Goal: Book appointment/travel/reservation

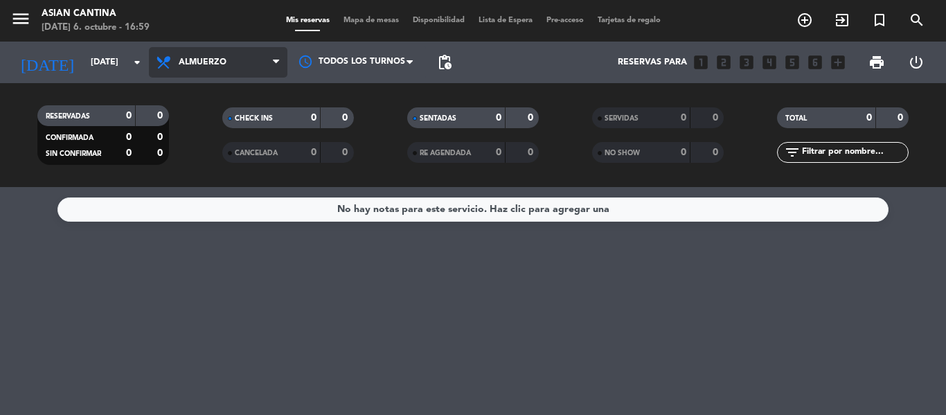
click at [226, 60] on span "Almuerzo" at bounding box center [203, 62] width 48 height 10
click at [191, 152] on div "menu Asian Cantina [DATE] 6. octubre - 16:59 Mis reservas Mapa de mesas Disponi…" at bounding box center [473, 93] width 946 height 187
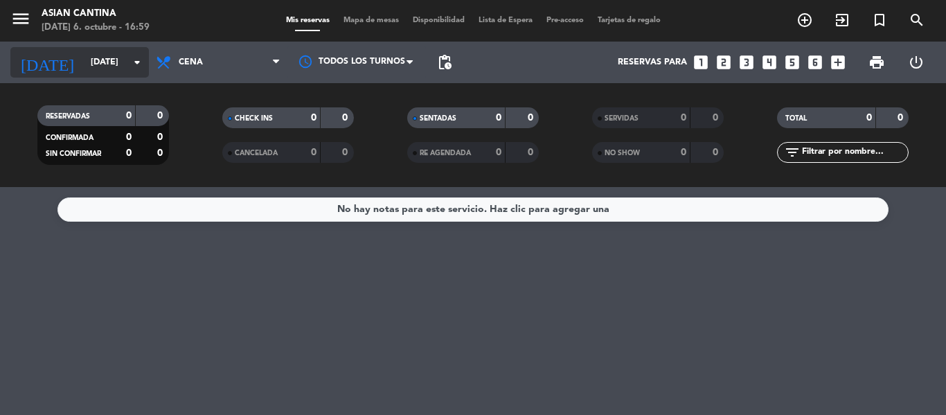
click at [142, 74] on input "[DATE]" at bounding box center [142, 63] width 117 height 24
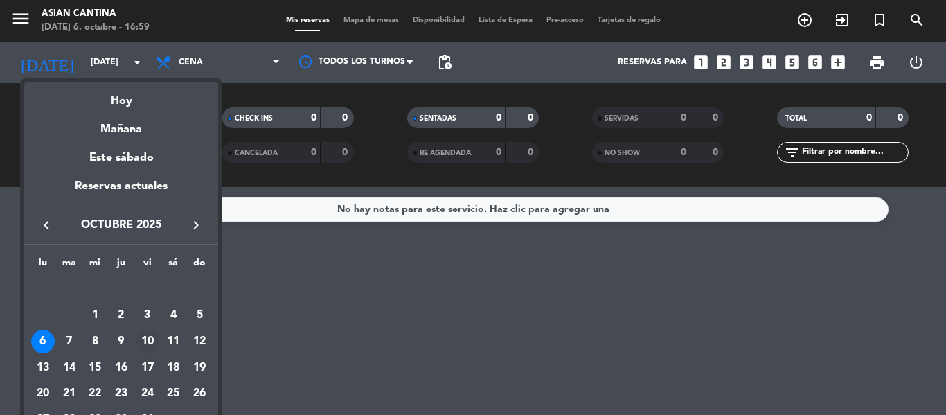
click at [150, 337] on div "10" at bounding box center [148, 342] width 24 height 24
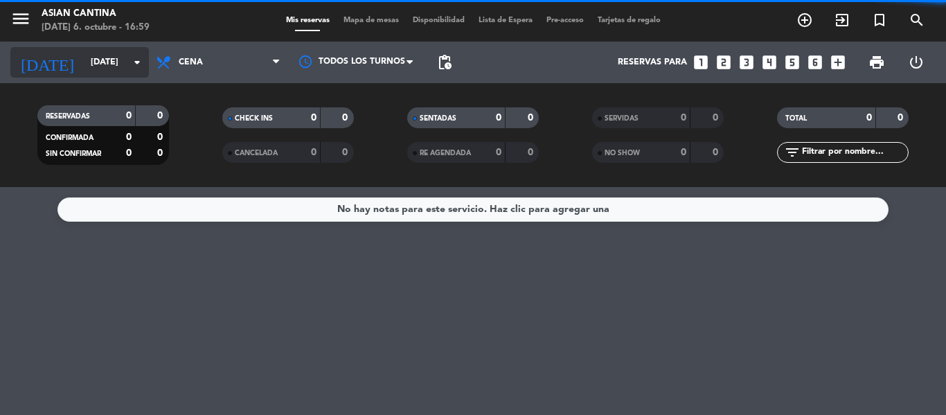
click at [131, 71] on input "[DATE]" at bounding box center [142, 63] width 117 height 24
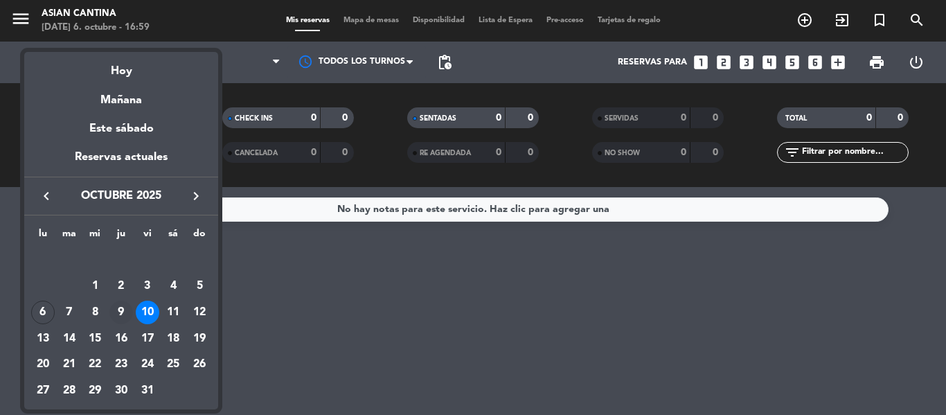
click at [126, 318] on div "9" at bounding box center [121, 312] width 24 height 24
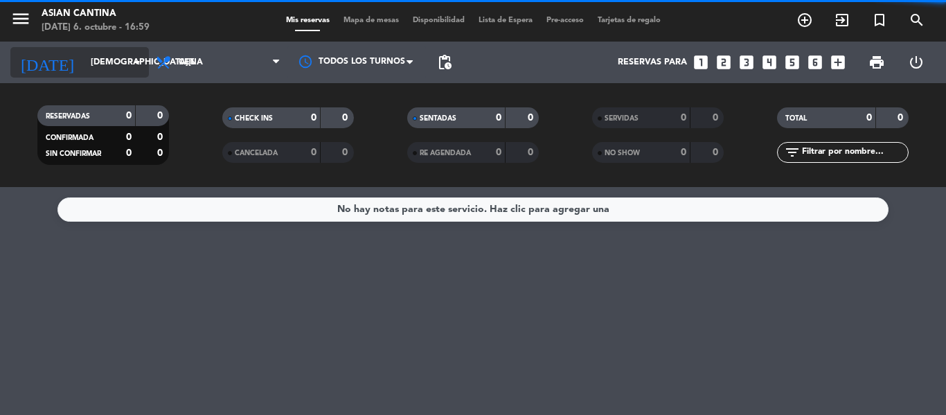
click at [119, 70] on input "[DEMOGRAPHIC_DATA][DATE]" at bounding box center [142, 63] width 117 height 24
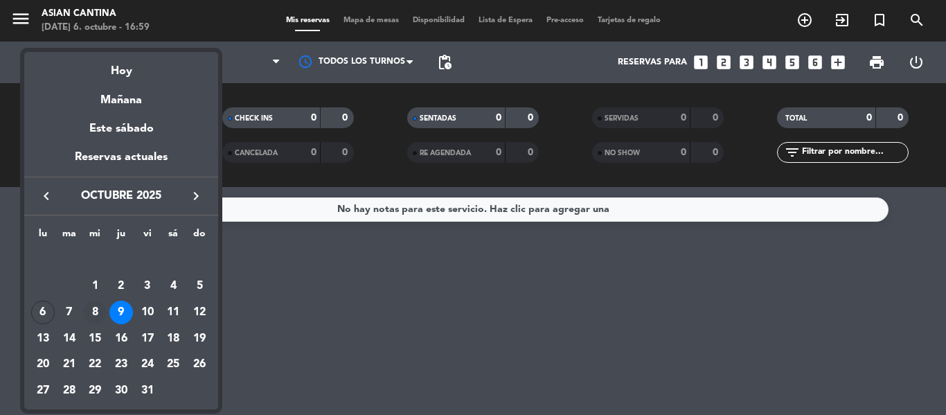
click at [98, 313] on div "8" at bounding box center [95, 312] width 24 height 24
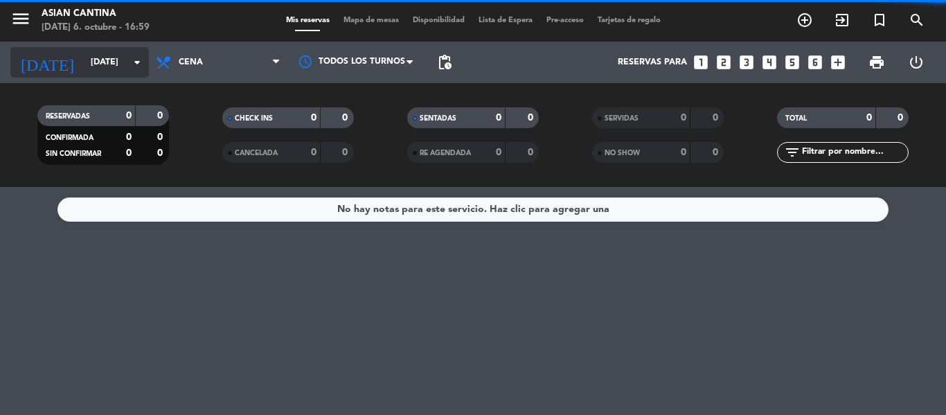
click at [108, 69] on input "[DATE]" at bounding box center [142, 63] width 117 height 24
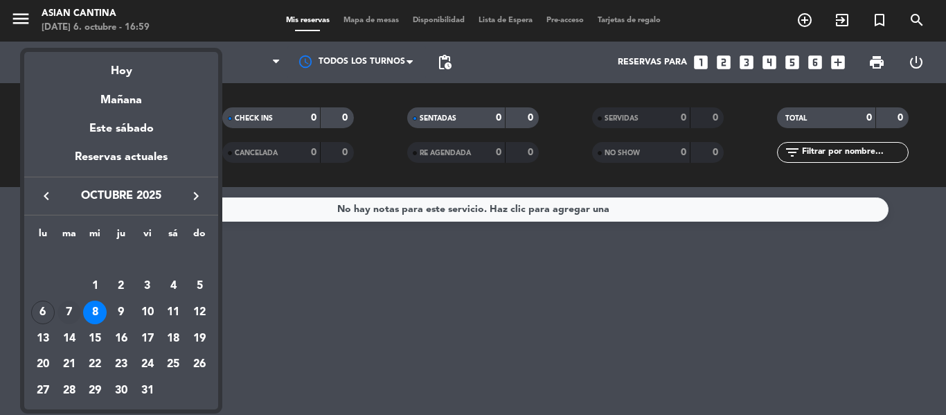
click at [65, 313] on div "7" at bounding box center [69, 312] width 24 height 24
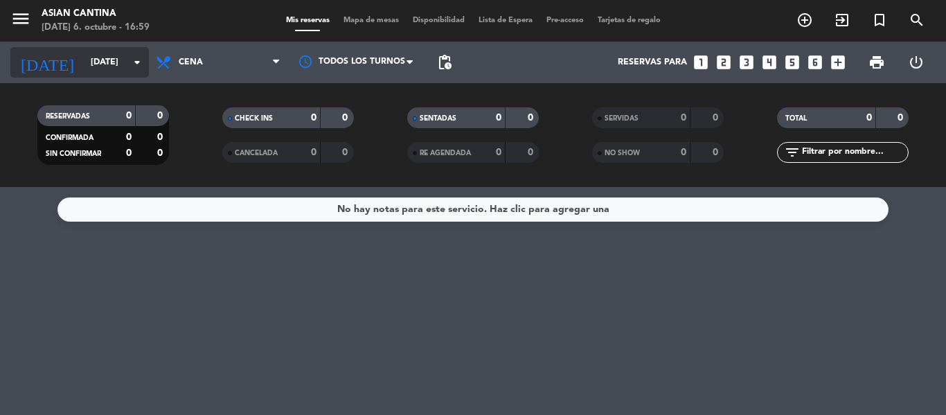
click at [141, 62] on icon "arrow_drop_down" at bounding box center [137, 62] width 17 height 17
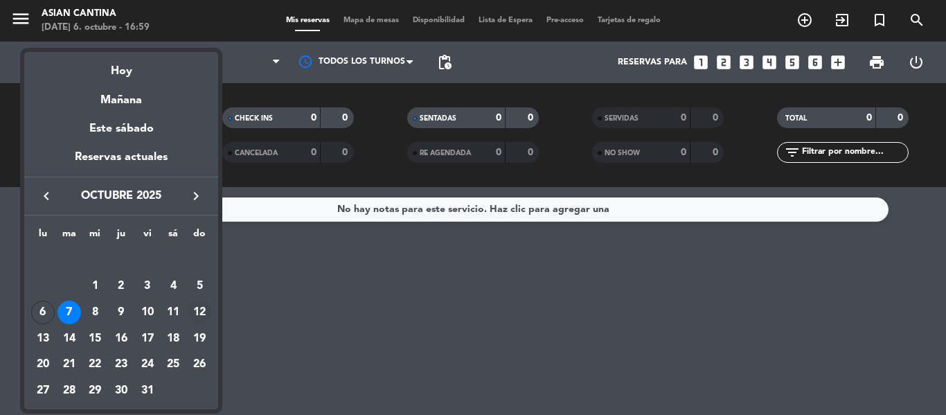
click at [206, 312] on div "12" at bounding box center [200, 312] width 24 height 24
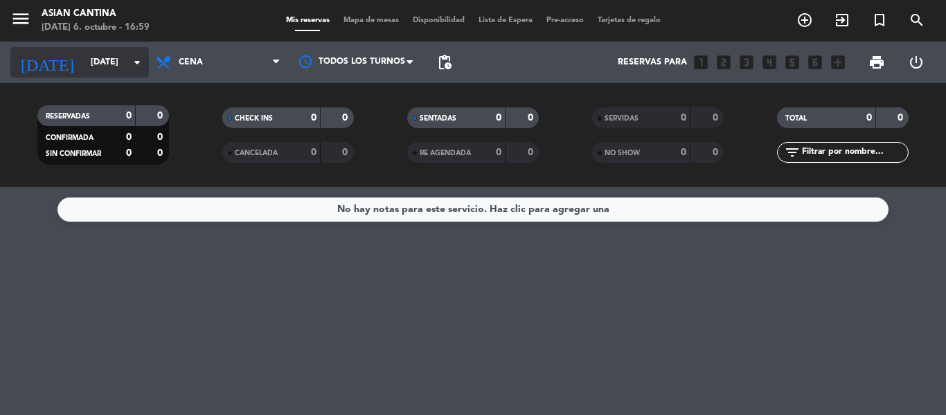
click at [129, 47] on div "[DATE] [DATE] arrow_drop_down" at bounding box center [79, 62] width 138 height 30
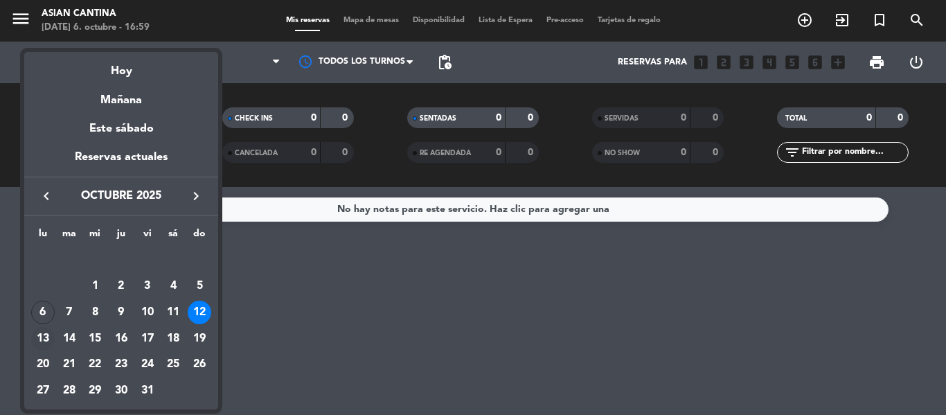
click at [44, 331] on div "13" at bounding box center [43, 339] width 24 height 24
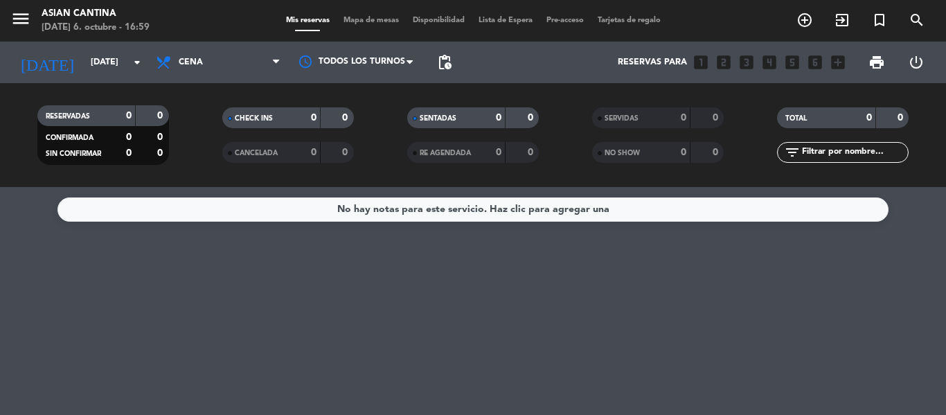
type input "[DATE]"
